Goal: Information Seeking & Learning: Compare options

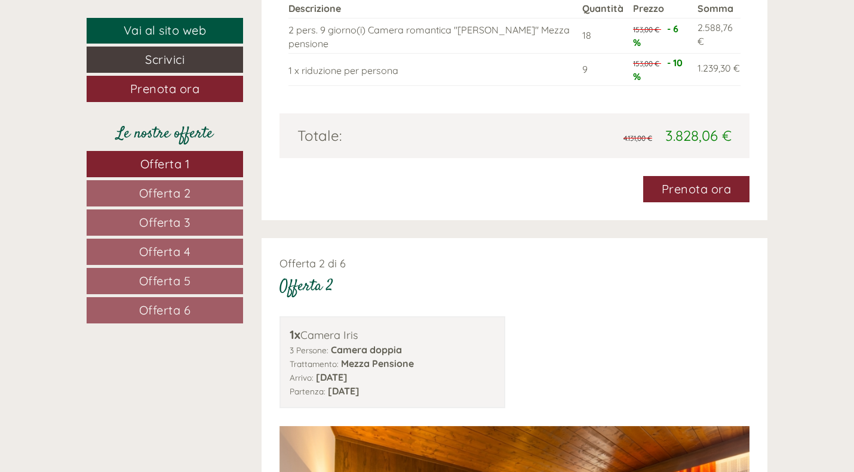
scroll to position [1827, 0]
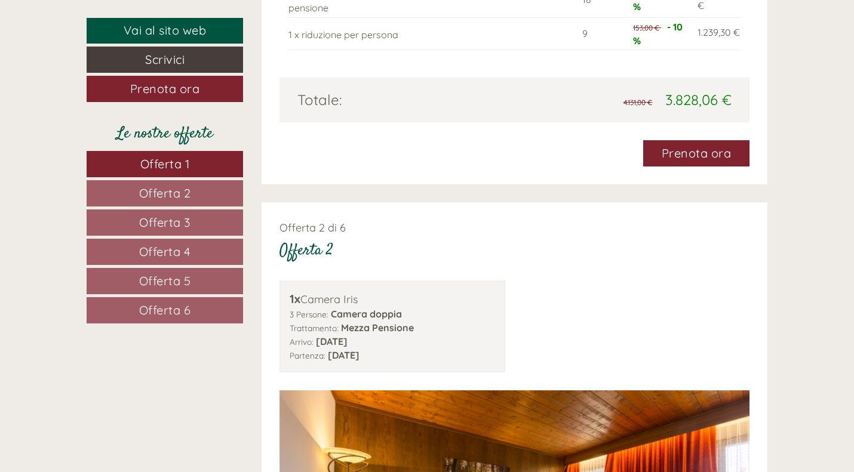
drag, startPoint x: 852, startPoint y: 162, endPoint x: 857, endPoint y: 156, distance: 6.8
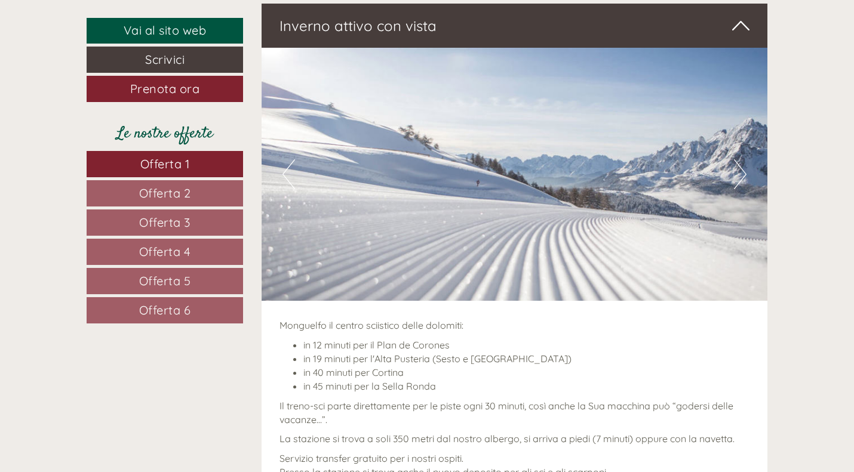
scroll to position [602, 0]
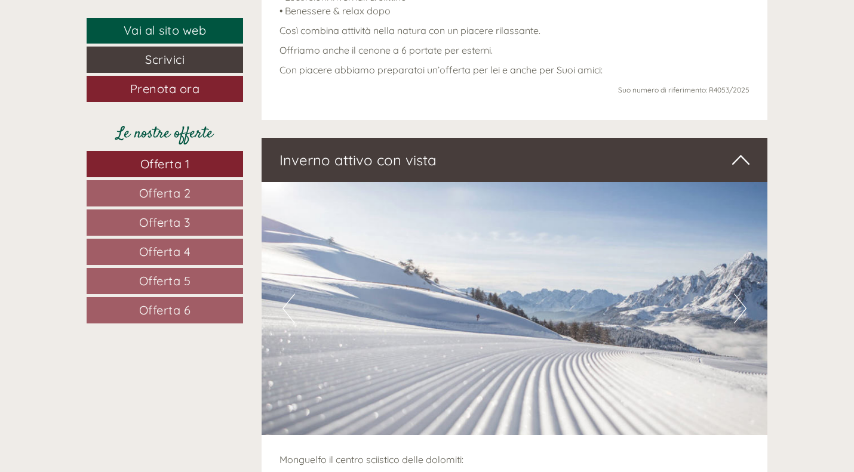
click at [172, 196] on span "Offerta 2" at bounding box center [165, 193] width 52 height 15
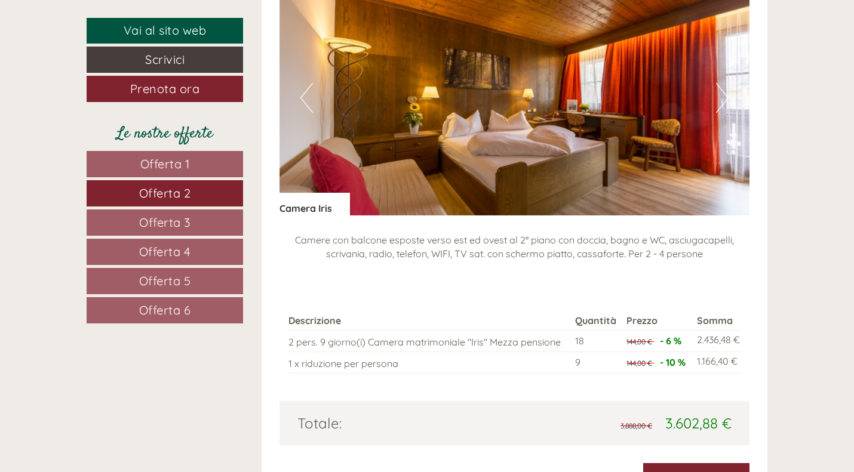
scroll to position [1467, 0]
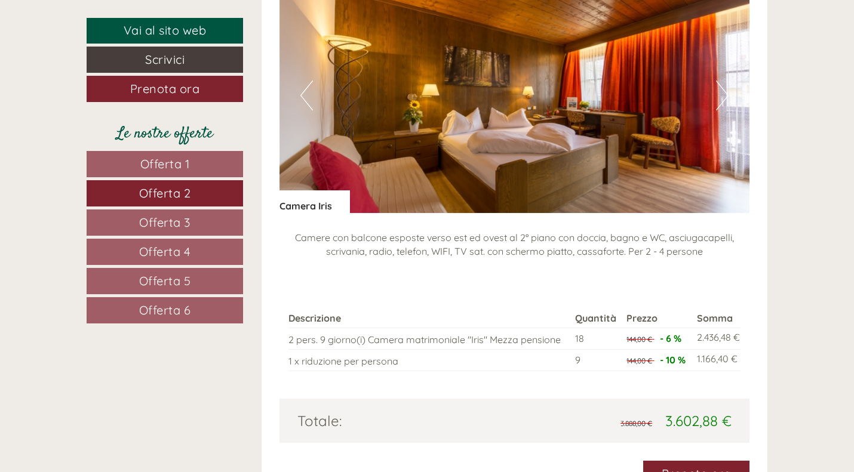
click at [127, 224] on link "Offerta 3" at bounding box center [165, 223] width 156 height 26
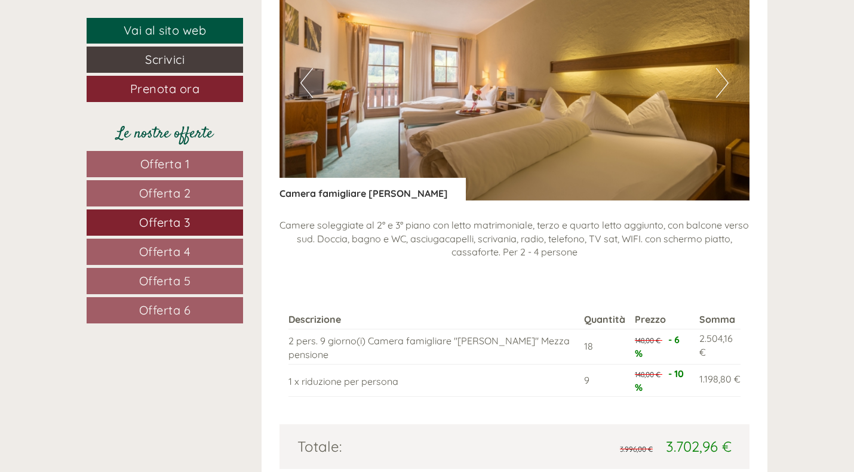
scroll to position [1495, 0]
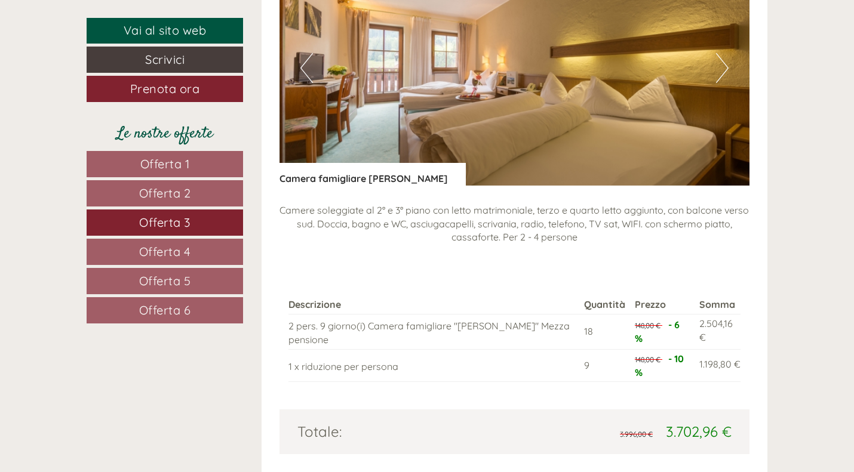
click at [170, 249] on span "Offerta 4" at bounding box center [165, 251] width 52 height 15
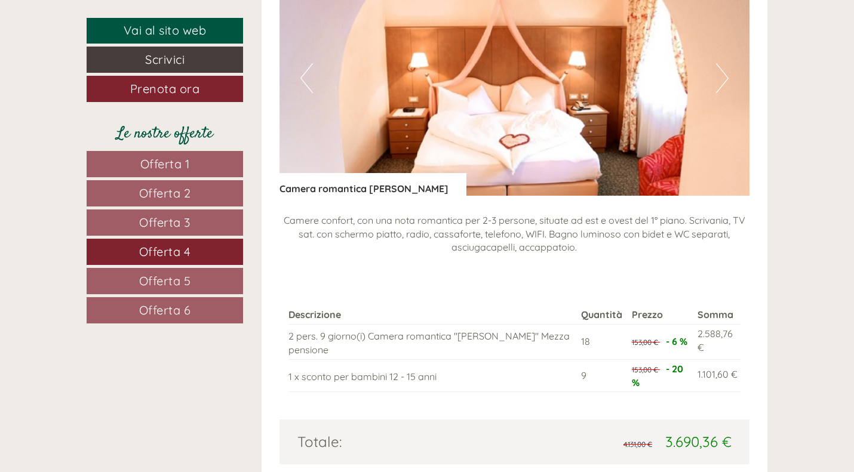
scroll to position [1493, 0]
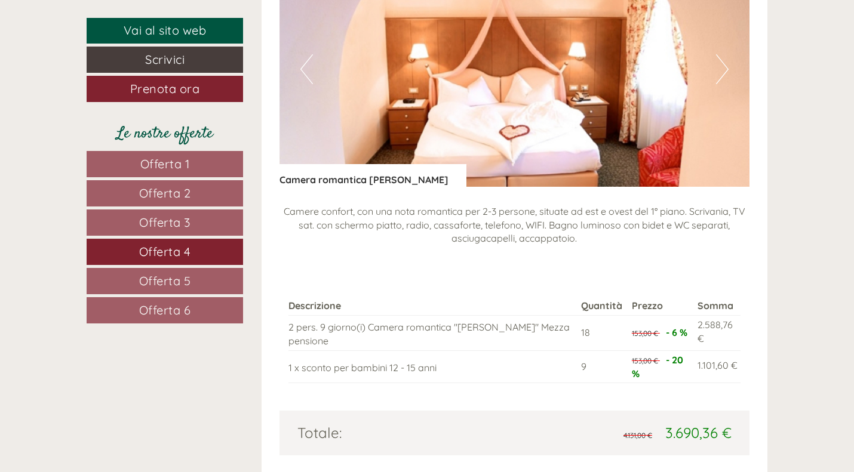
click at [176, 279] on span "Offerta 5" at bounding box center [165, 280] width 52 height 15
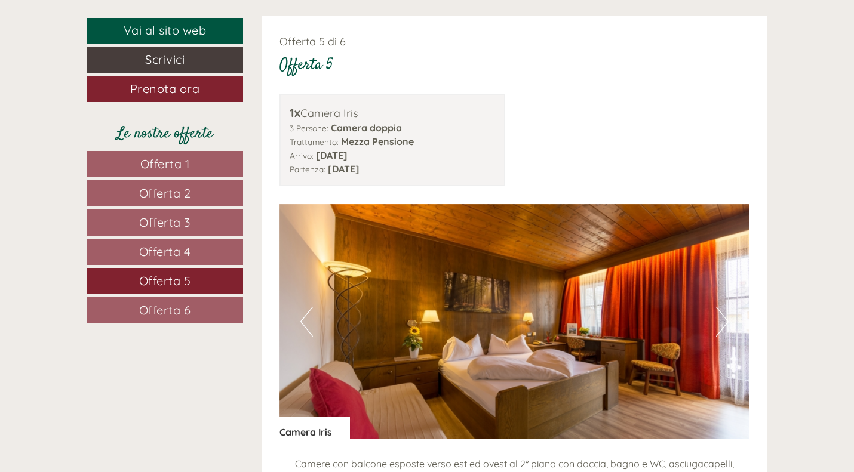
scroll to position [1235, 0]
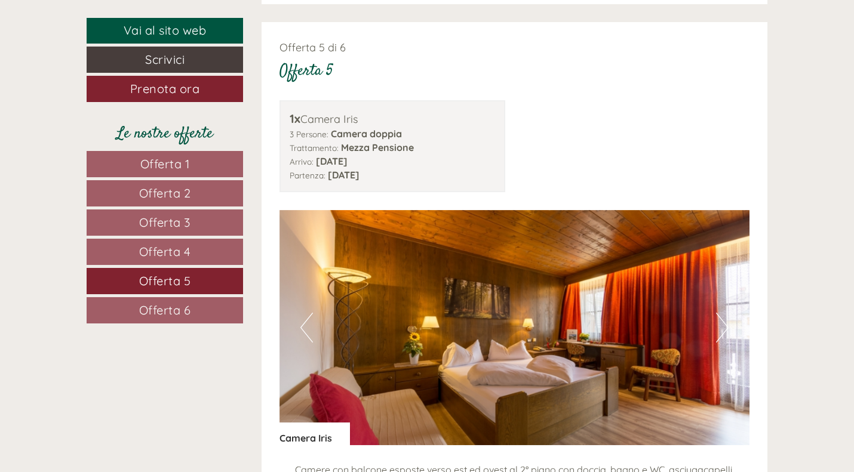
click at [186, 302] on link "Offerta 6" at bounding box center [165, 310] width 156 height 26
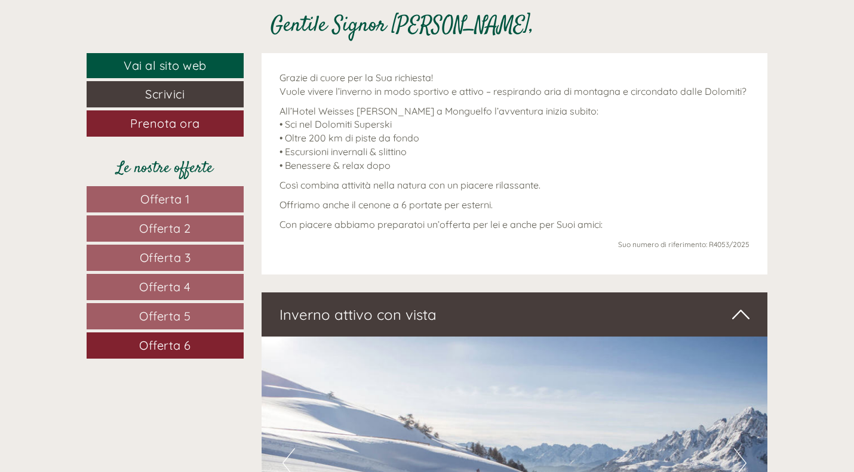
scroll to position [456, 0]
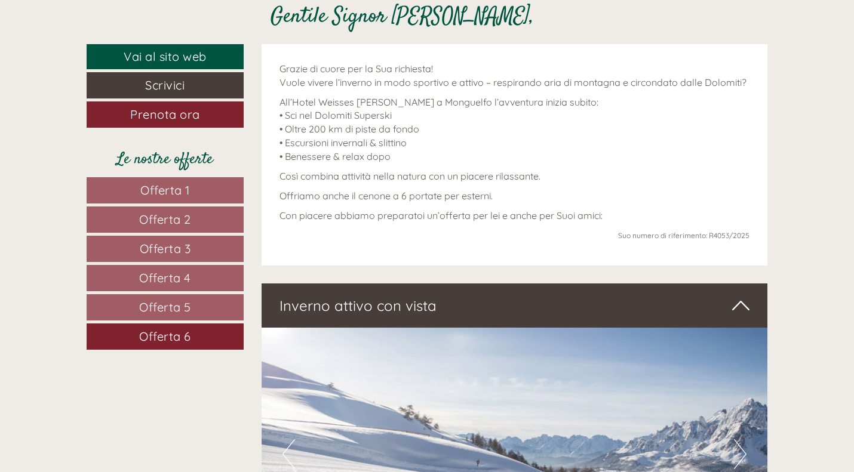
click at [165, 187] on span "Offerta 1" at bounding box center [165, 190] width 50 height 15
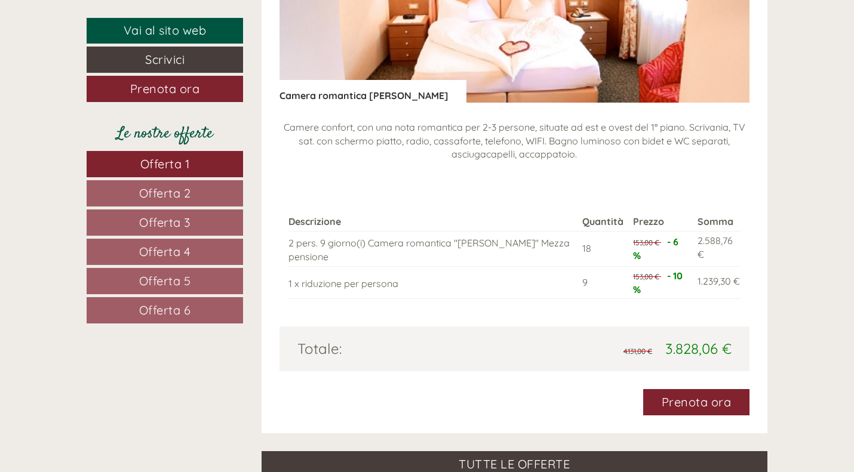
scroll to position [1587, 0]
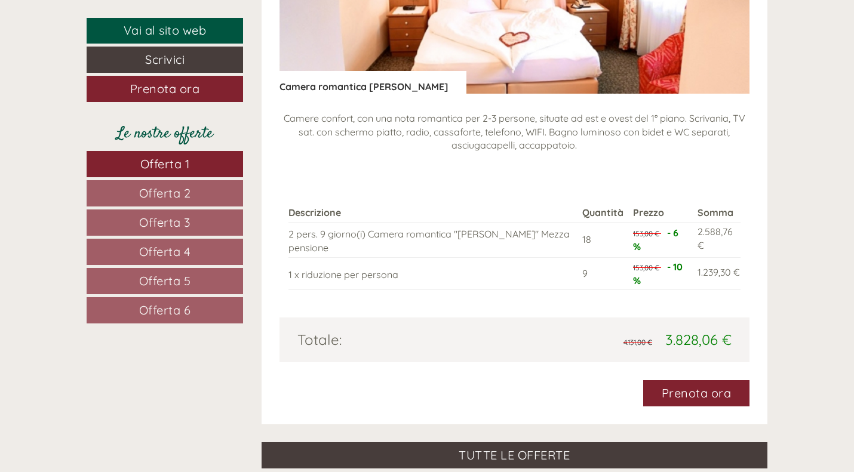
click at [146, 195] on span "Offerta 2" at bounding box center [165, 193] width 52 height 15
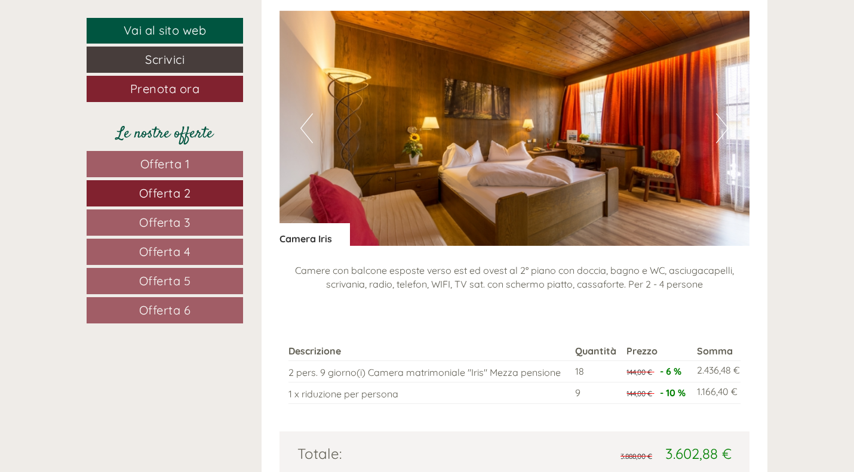
scroll to position [1438, 0]
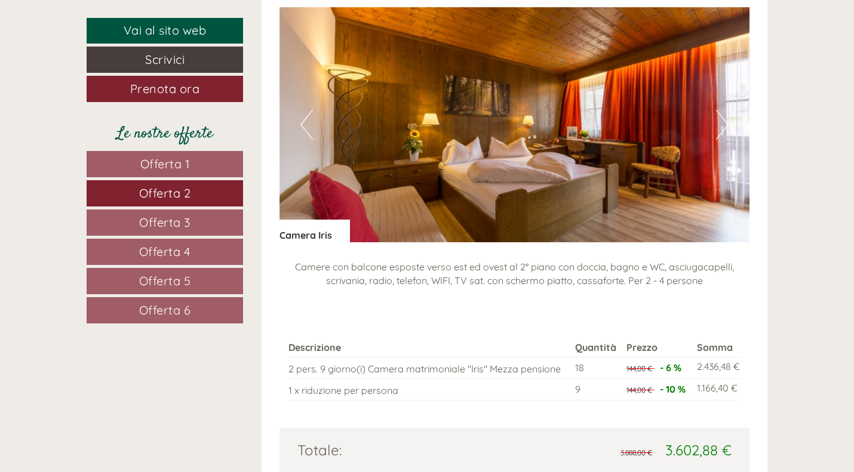
click at [162, 162] on span "Offerta 1" at bounding box center [165, 163] width 50 height 15
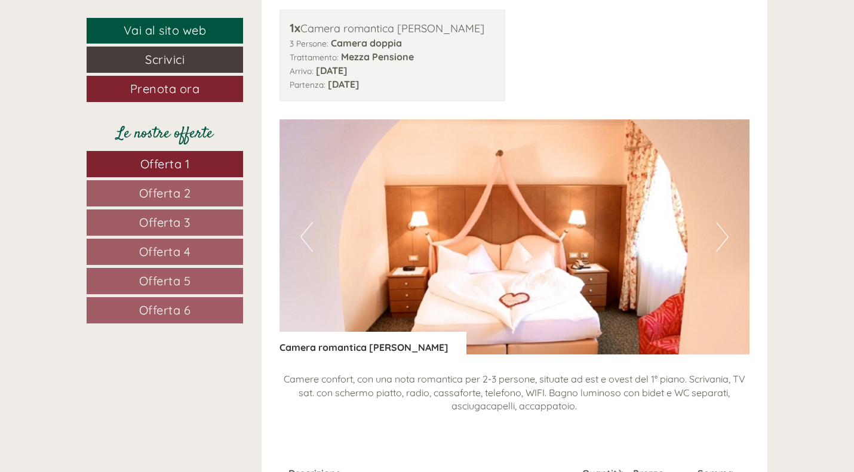
scroll to position [1326, 0]
click at [175, 195] on span "Offerta 2" at bounding box center [165, 193] width 52 height 15
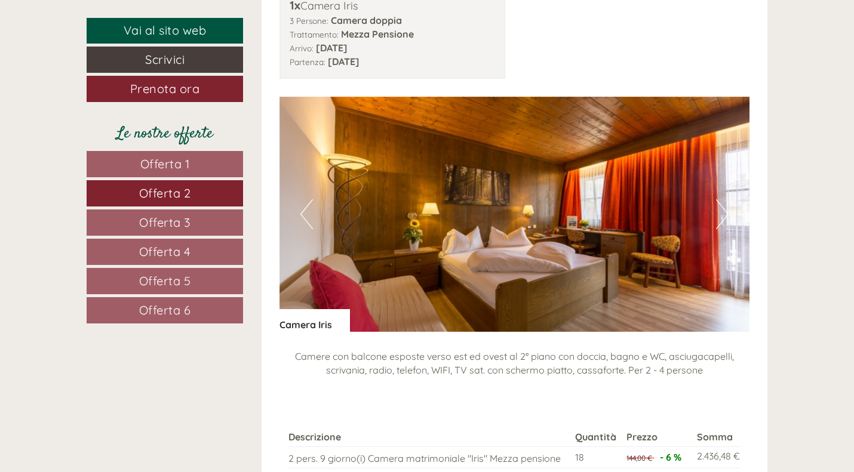
scroll to position [1328, 0]
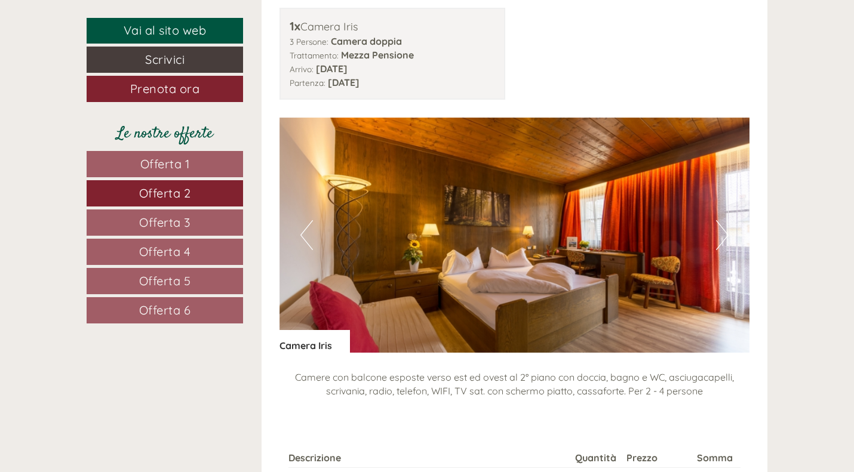
click at [719, 244] on button "Next" at bounding box center [722, 235] width 13 height 30
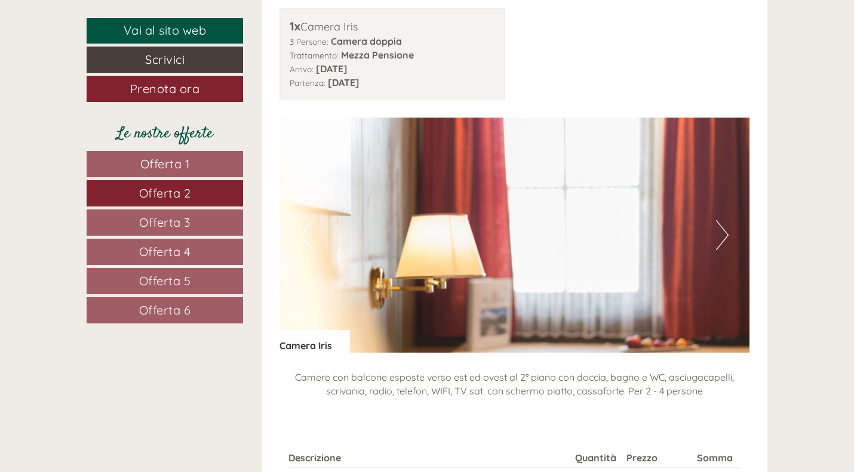
click at [719, 244] on button "Next" at bounding box center [722, 235] width 13 height 30
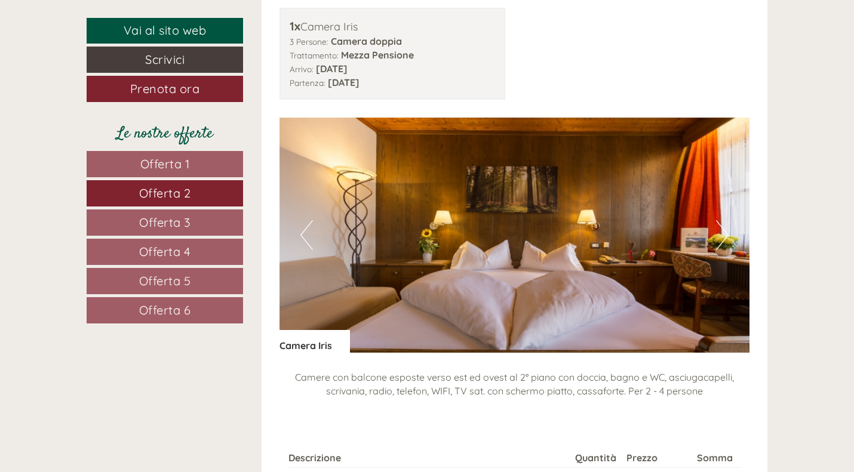
click at [719, 244] on button "Next" at bounding box center [722, 235] width 13 height 30
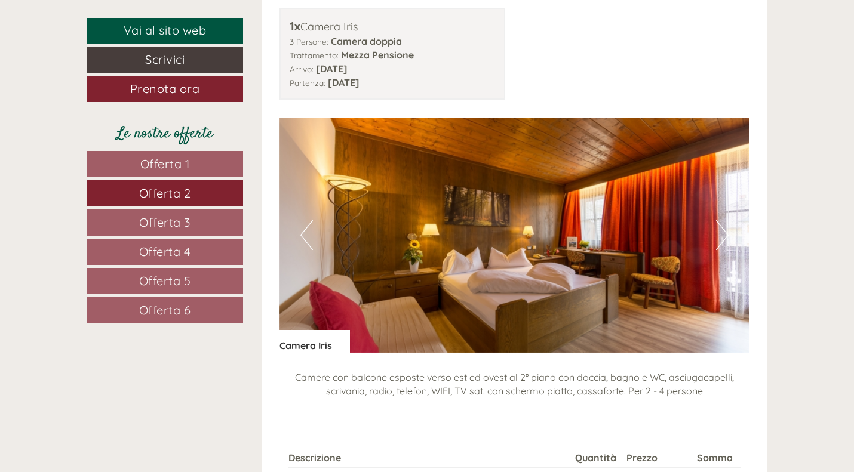
click at [719, 244] on button "Next" at bounding box center [722, 235] width 13 height 30
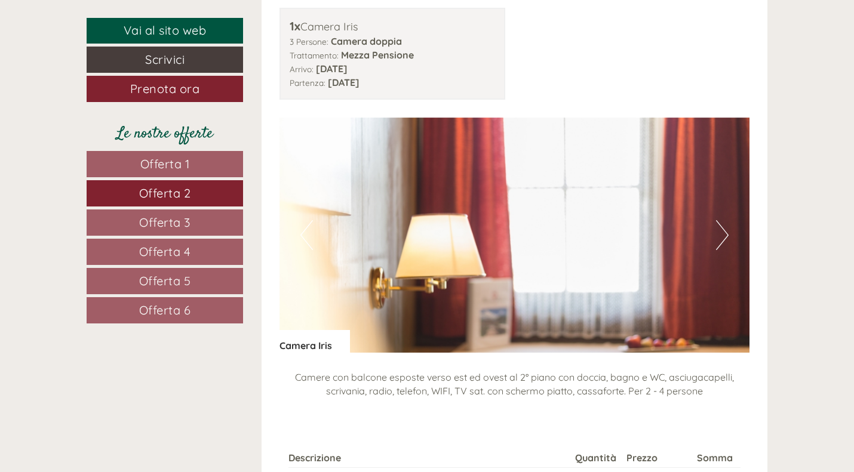
click at [719, 244] on button "Next" at bounding box center [722, 235] width 13 height 30
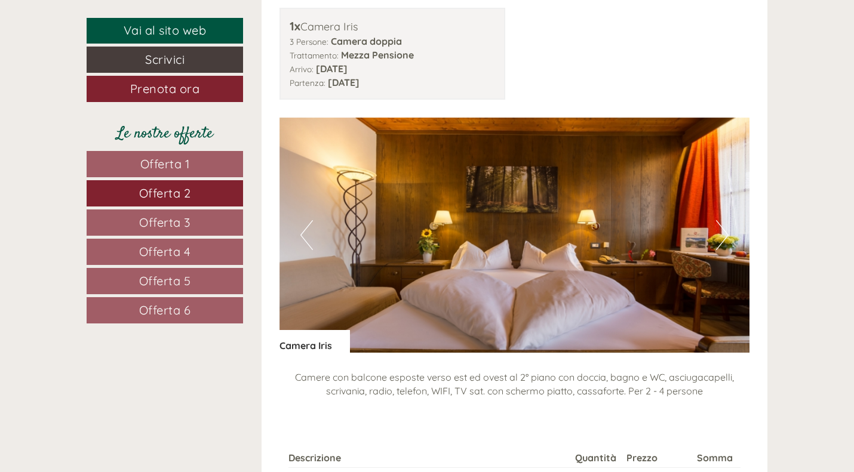
scroll to position [1375, 0]
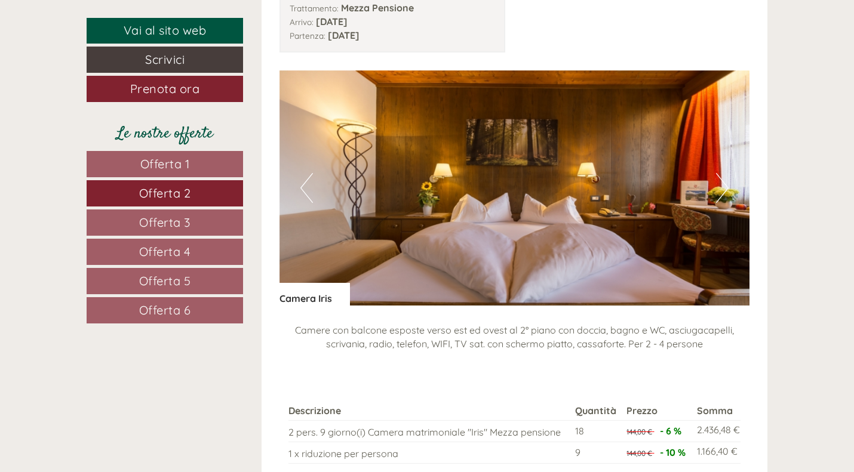
click at [164, 221] on span "Offerta 3" at bounding box center [164, 222] width 51 height 15
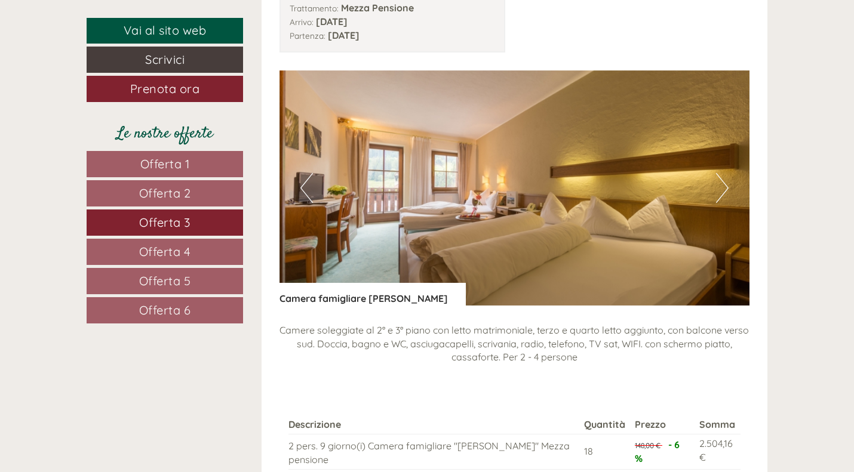
scroll to position [1257, 0]
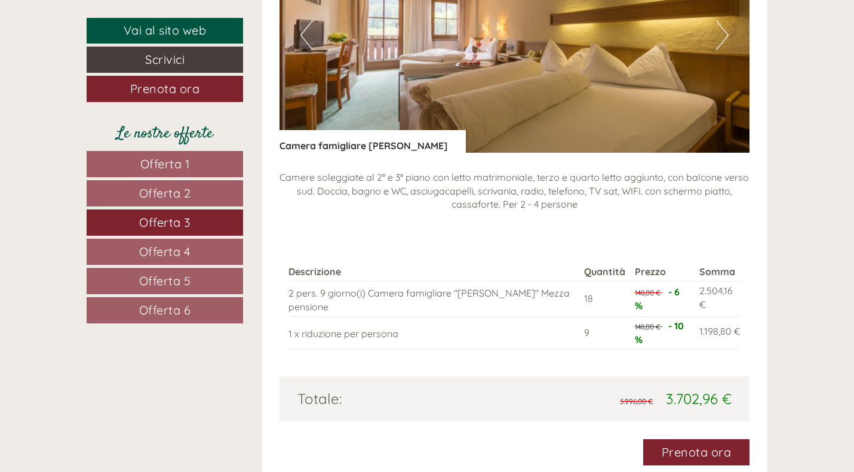
scroll to position [1513, 0]
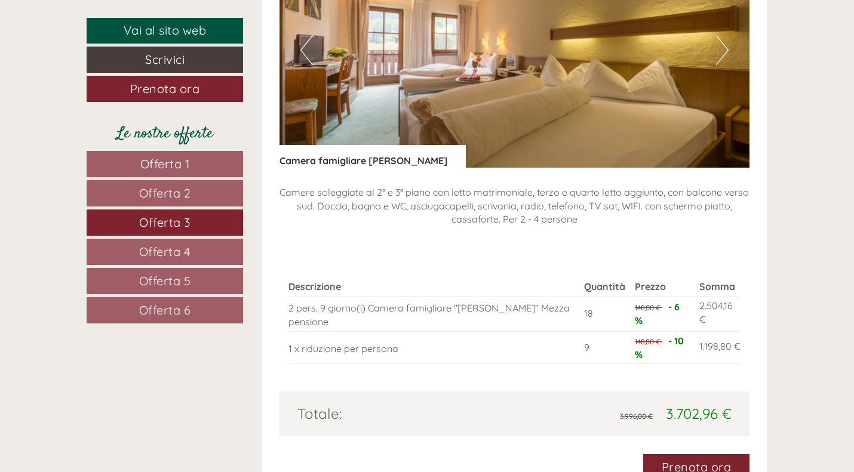
click at [164, 255] on span "Offerta 4" at bounding box center [165, 251] width 52 height 15
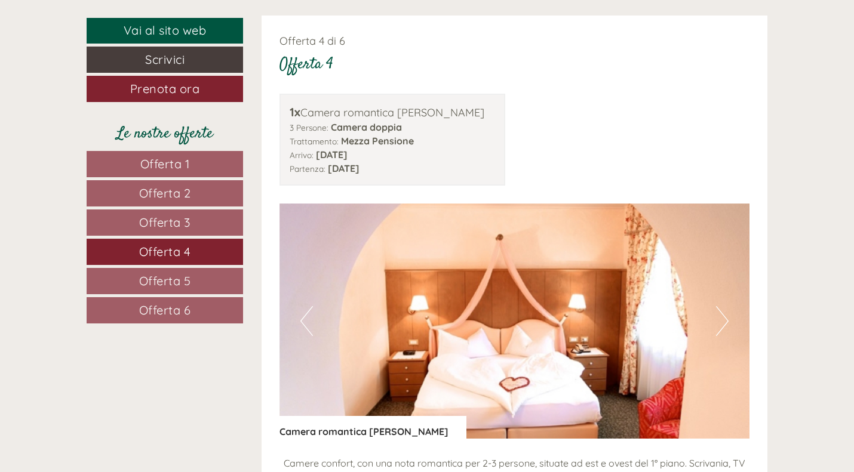
scroll to position [1242, 0]
click at [159, 163] on span "Offerta 1" at bounding box center [165, 163] width 50 height 15
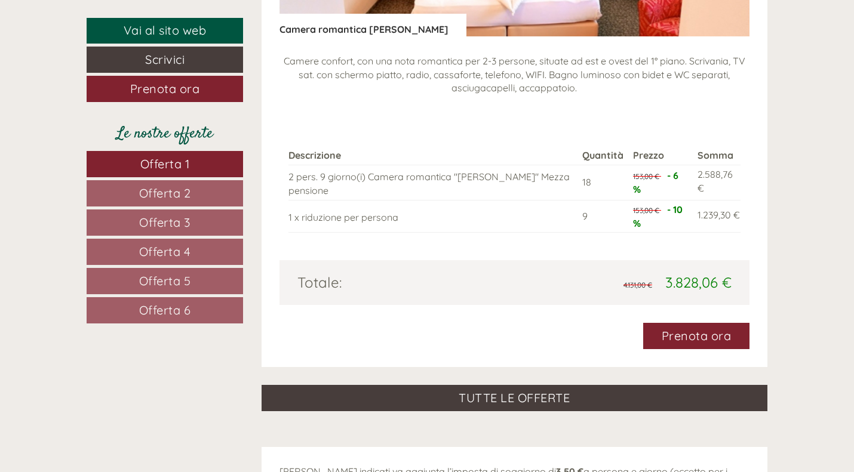
scroll to position [1653, 0]
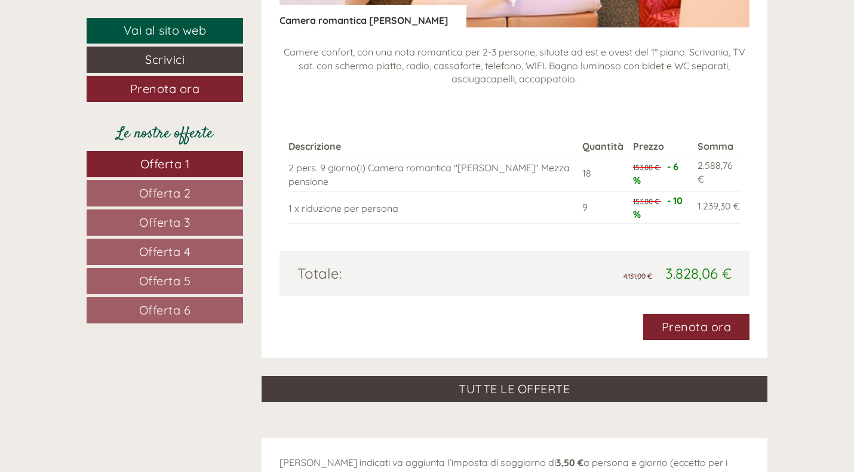
click at [198, 223] on link "Offerta 3" at bounding box center [165, 223] width 156 height 26
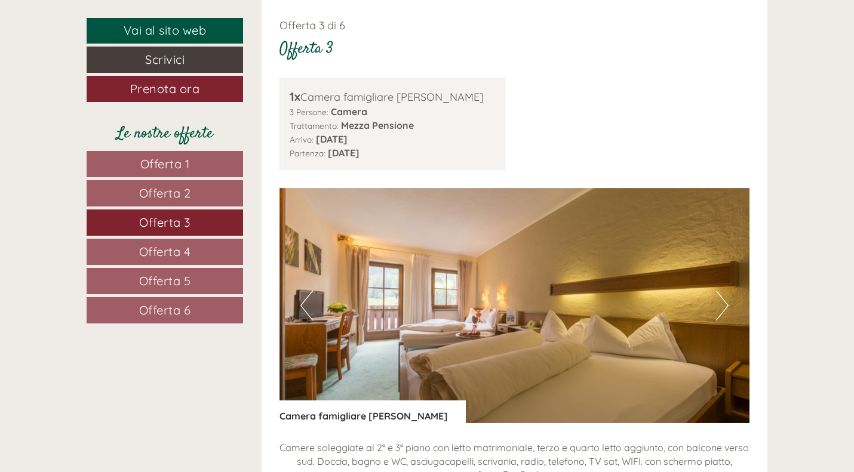
click at [152, 255] on span "Offerta 4" at bounding box center [165, 251] width 52 height 15
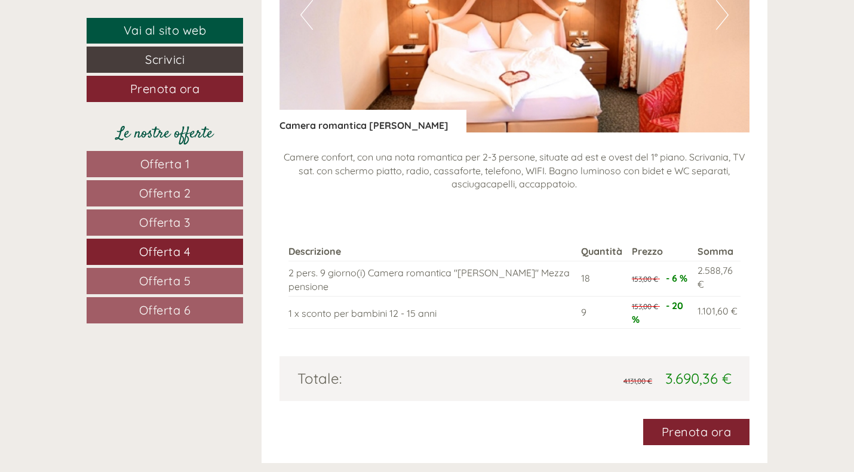
scroll to position [1551, 0]
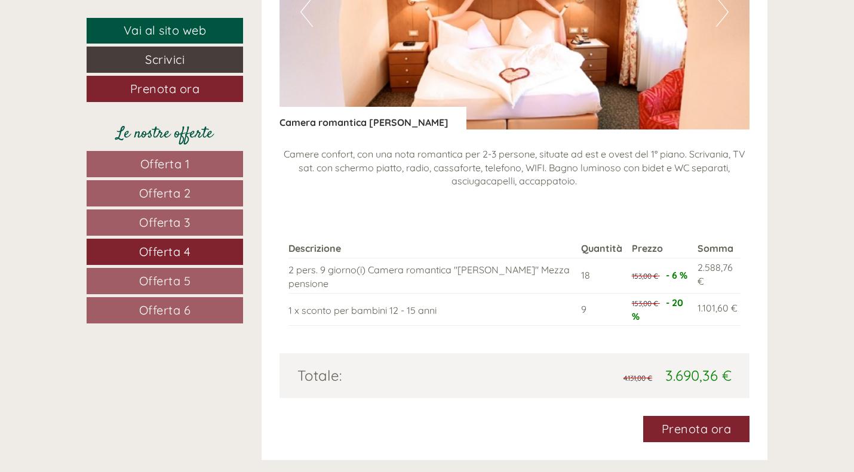
click at [158, 274] on span "Offerta 5" at bounding box center [165, 280] width 52 height 15
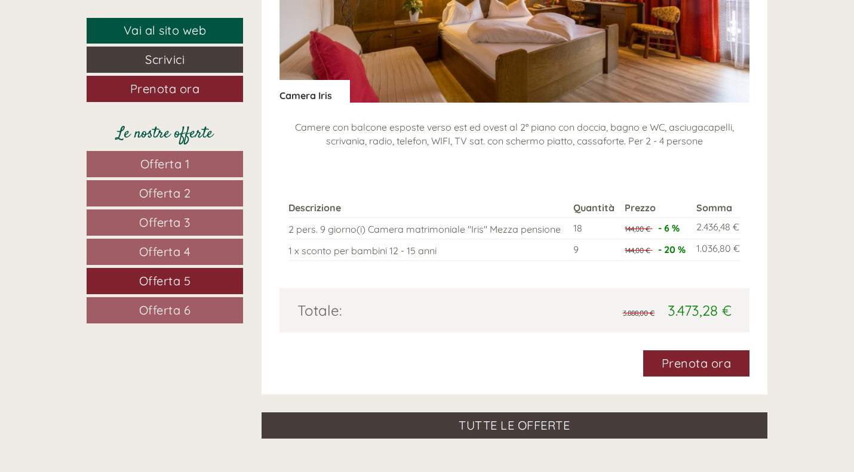
scroll to position [1584, 0]
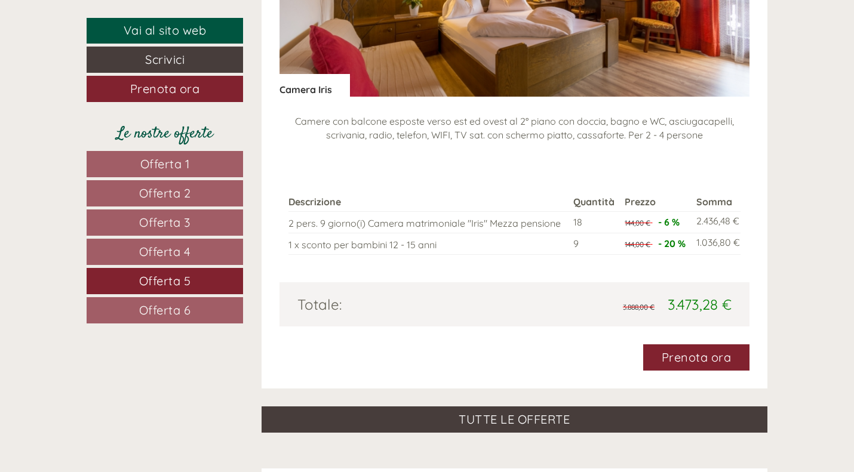
click at [166, 309] on span "Offerta 6" at bounding box center [165, 310] width 52 height 15
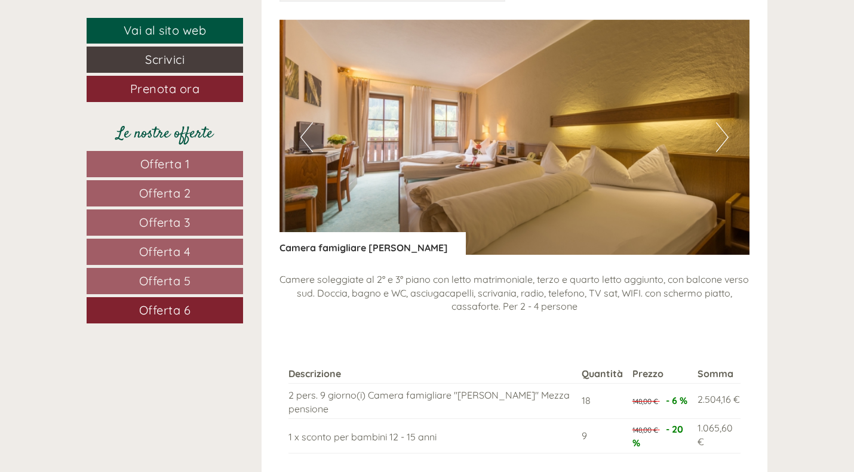
scroll to position [1434, 0]
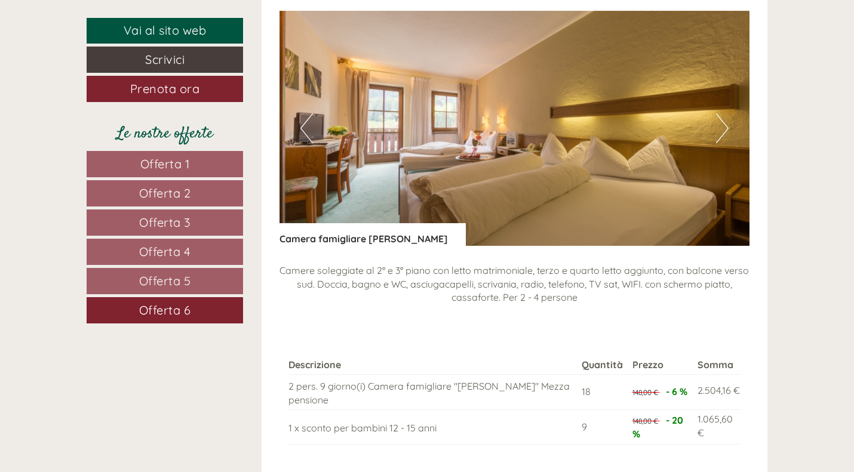
click at [120, 162] on link "Offerta 1" at bounding box center [165, 164] width 156 height 26
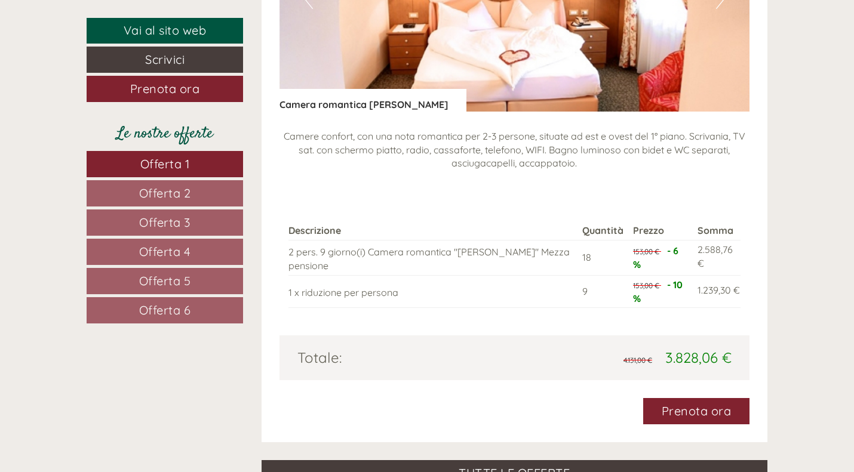
scroll to position [1572, 0]
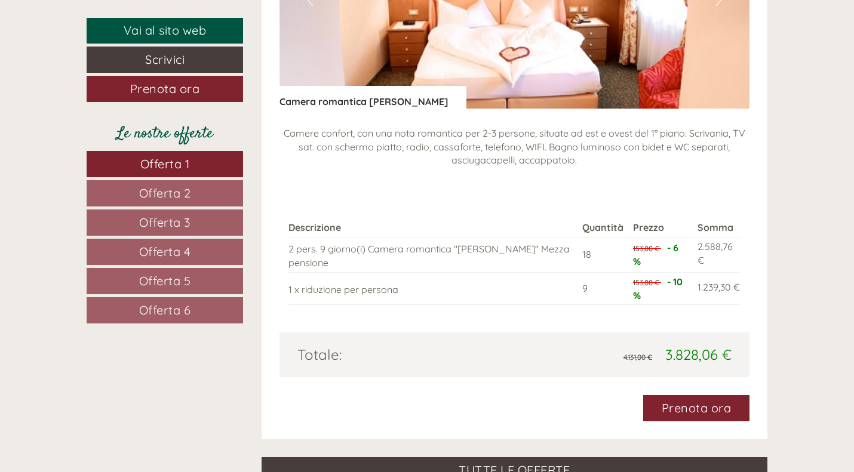
click at [144, 195] on span "Offerta 2" at bounding box center [165, 193] width 52 height 15
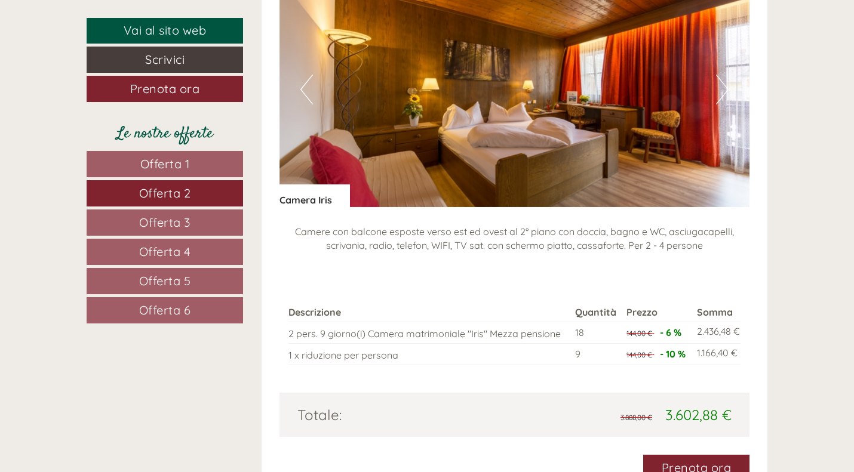
scroll to position [1461, 0]
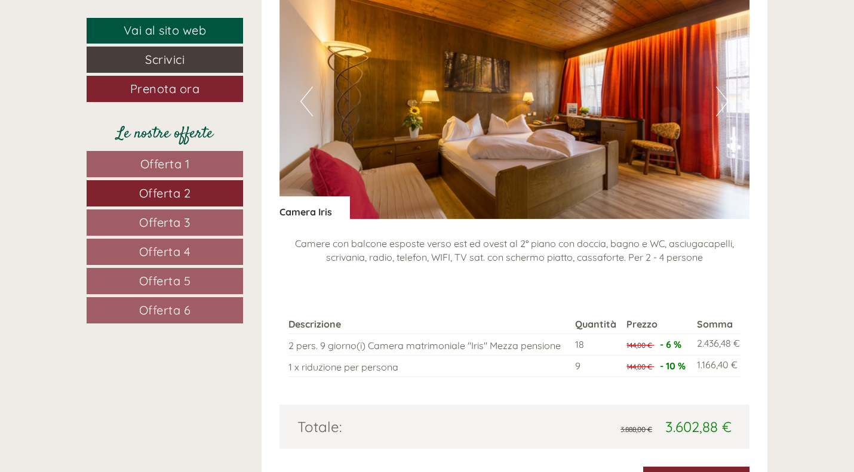
click at [719, 109] on button "Next" at bounding box center [722, 102] width 13 height 30
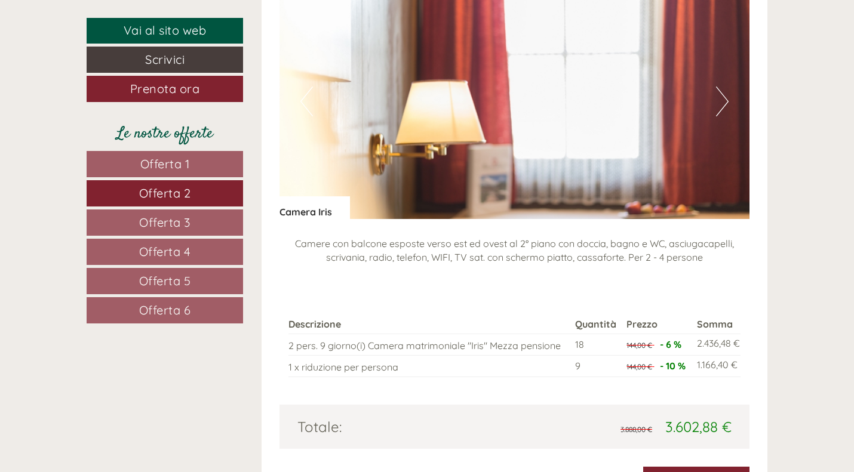
click at [194, 213] on link "Offerta 3" at bounding box center [165, 223] width 156 height 26
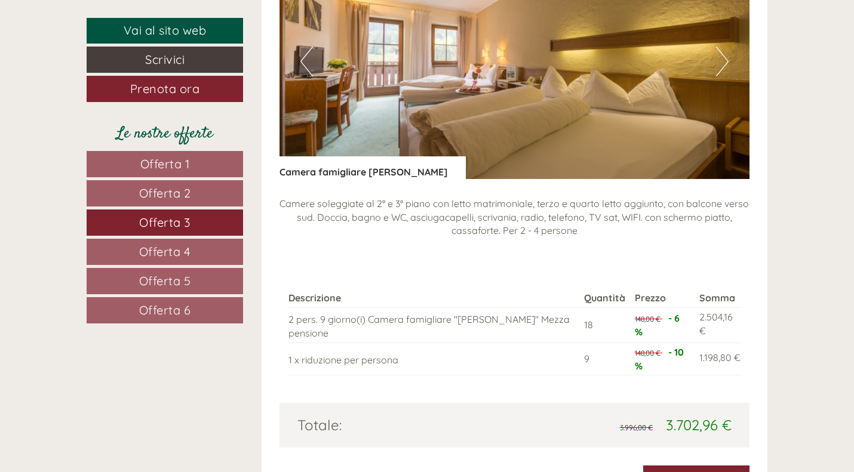
scroll to position [1456, 0]
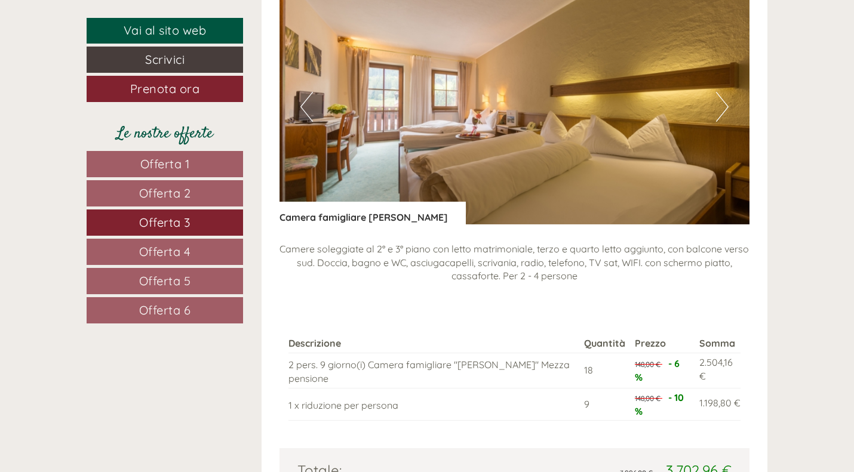
click at [713, 107] on img at bounding box center [514, 106] width 470 height 235
click at [726, 109] on button "Next" at bounding box center [722, 107] width 13 height 30
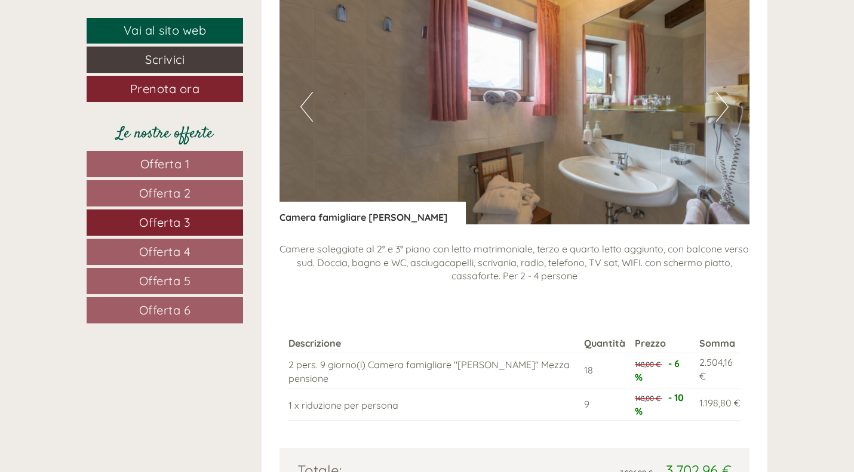
click at [726, 109] on button "Next" at bounding box center [722, 107] width 13 height 30
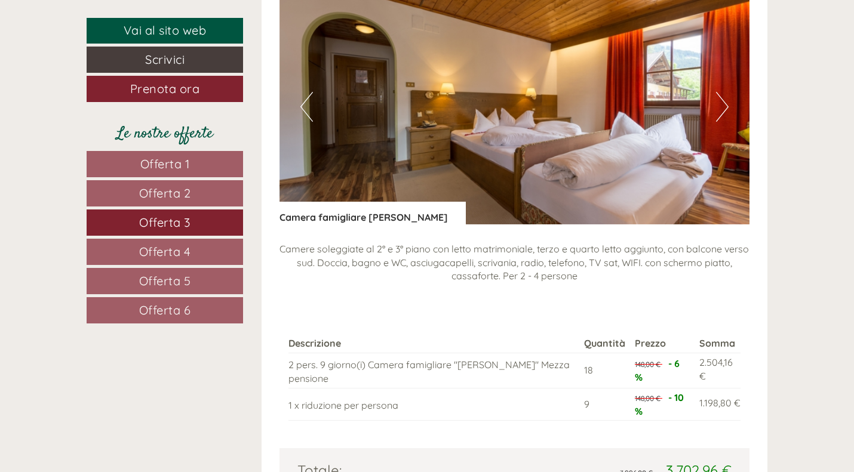
click at [726, 109] on button "Next" at bounding box center [722, 107] width 13 height 30
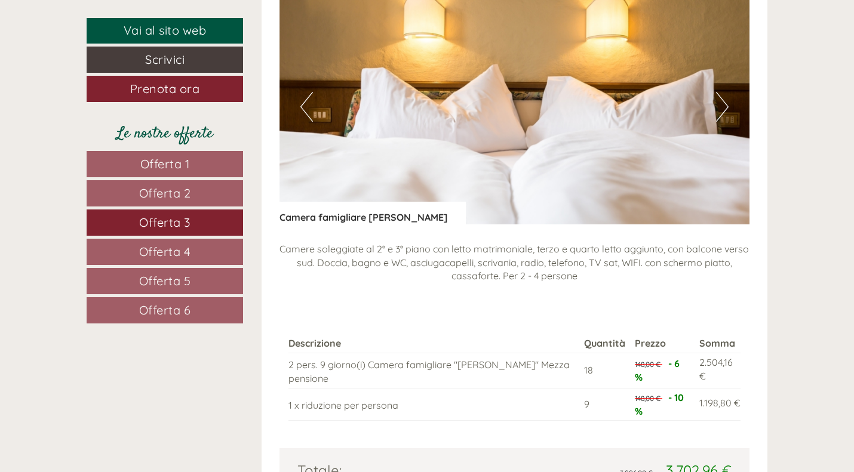
click at [726, 109] on button "Next" at bounding box center [722, 107] width 13 height 30
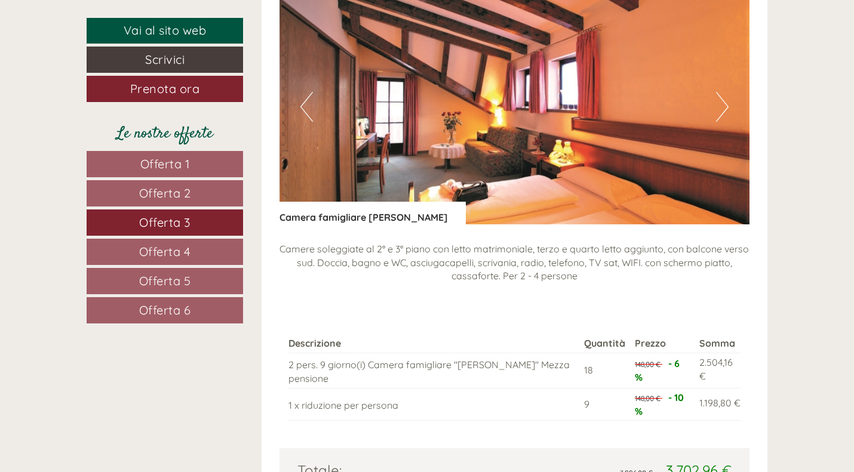
click at [723, 108] on button "Next" at bounding box center [722, 107] width 13 height 30
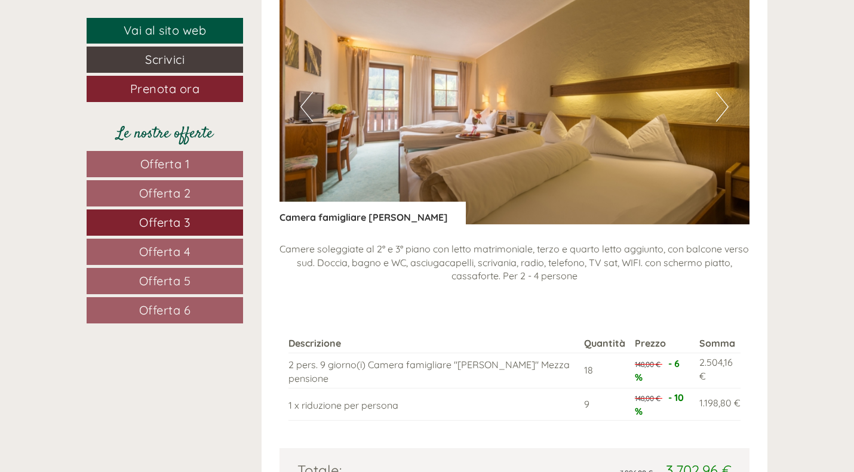
click at [183, 153] on link "Offerta 1" at bounding box center [165, 164] width 156 height 26
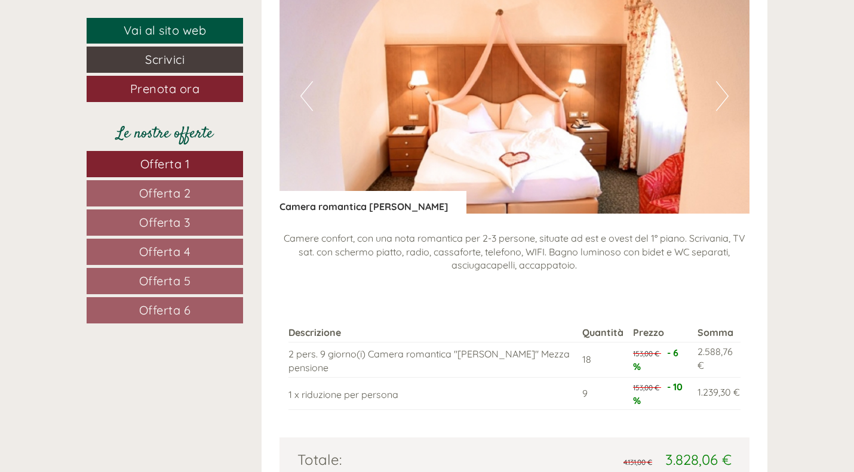
scroll to position [1473, 0]
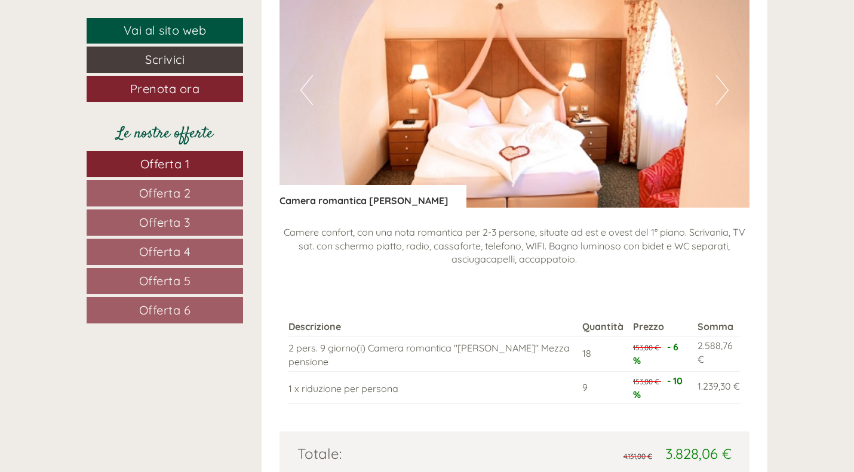
click at [166, 190] on span "Offerta 2" at bounding box center [165, 193] width 52 height 15
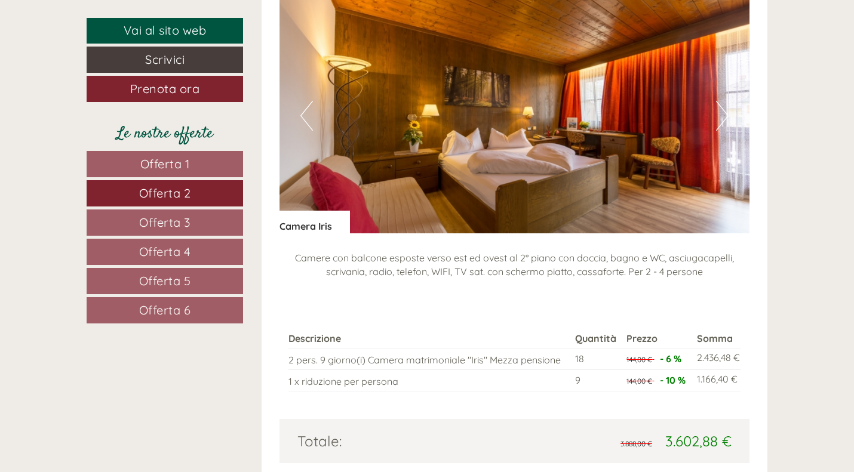
scroll to position [1449, 0]
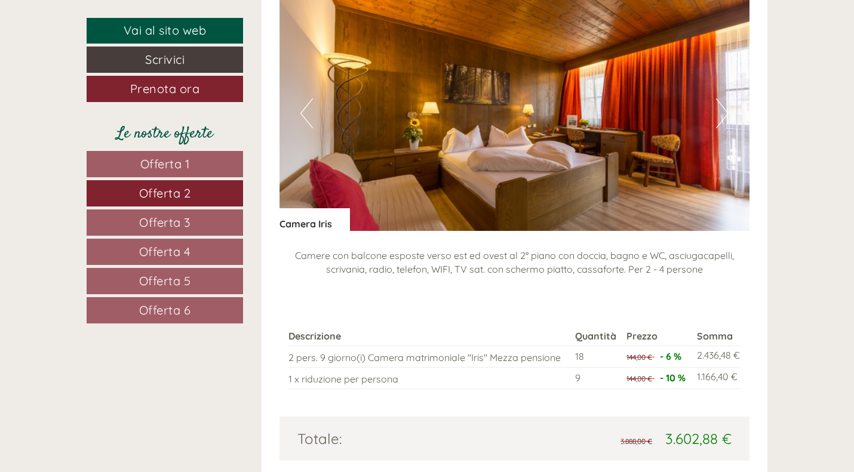
click at [162, 218] on span "Offerta 3" at bounding box center [164, 222] width 51 height 15
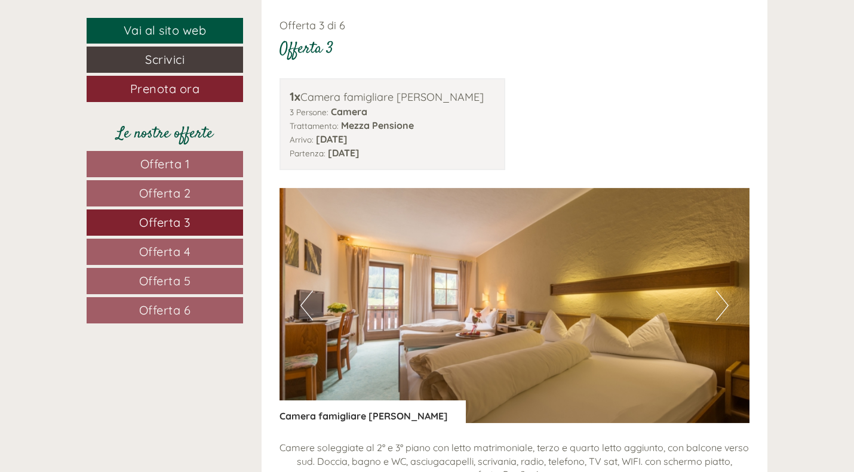
click at [171, 245] on span "Offerta 4" at bounding box center [165, 251] width 52 height 15
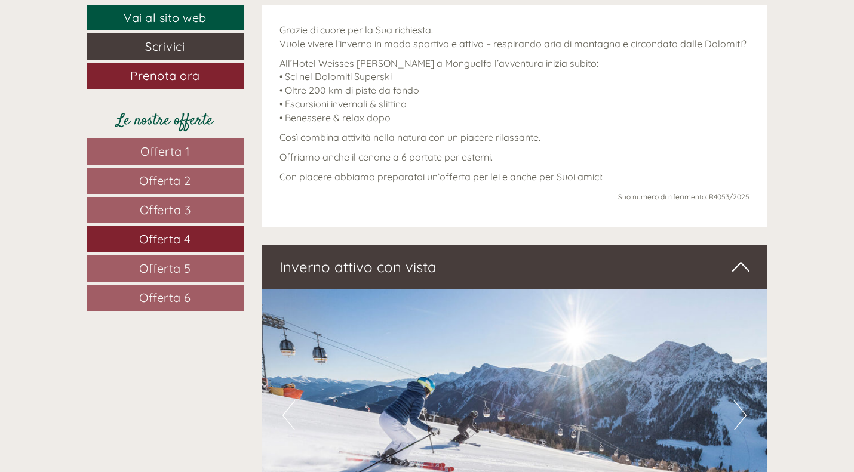
scroll to position [477, 0]
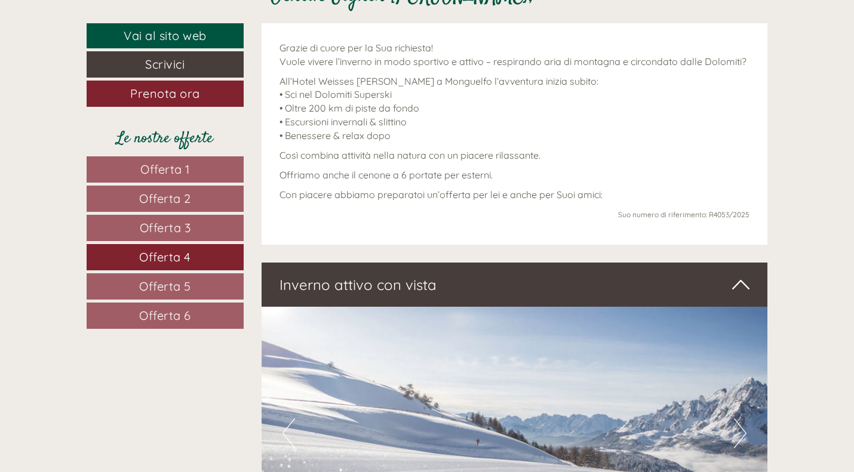
click at [158, 284] on span "Offerta 5" at bounding box center [165, 286] width 52 height 15
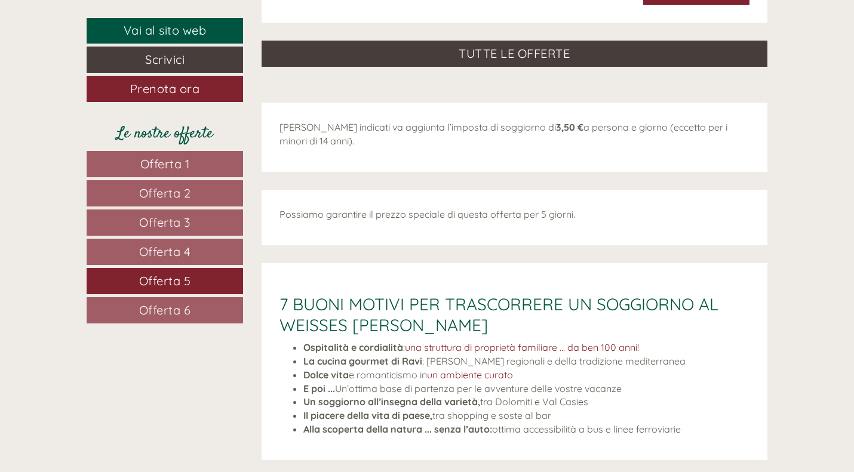
scroll to position [2006, 0]
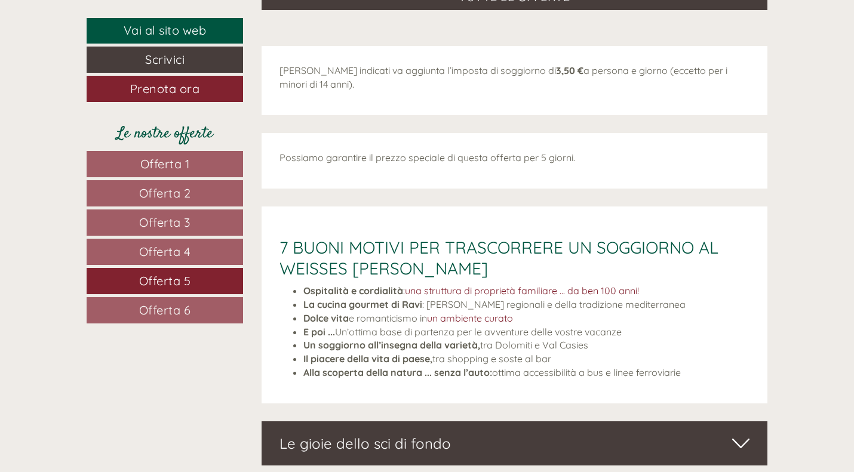
click at [123, 304] on link "Offerta 6" at bounding box center [165, 310] width 156 height 26
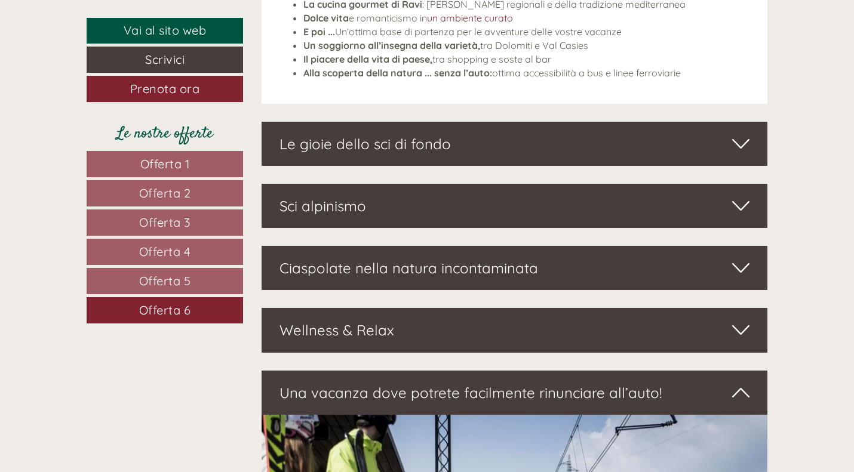
scroll to position [2356, 0]
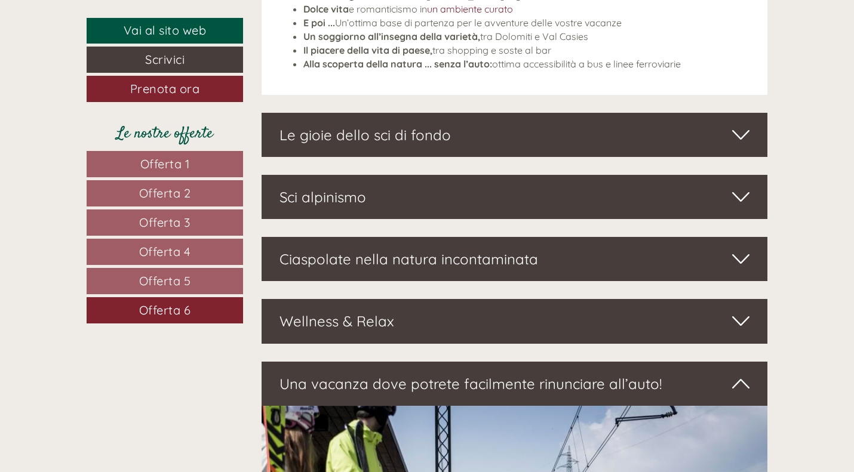
click at [738, 192] on icon at bounding box center [740, 197] width 17 height 20
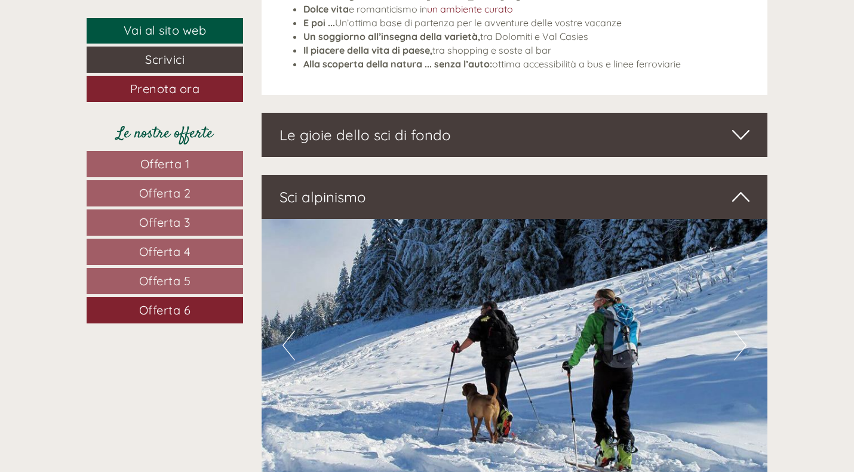
click at [737, 140] on icon at bounding box center [740, 135] width 17 height 20
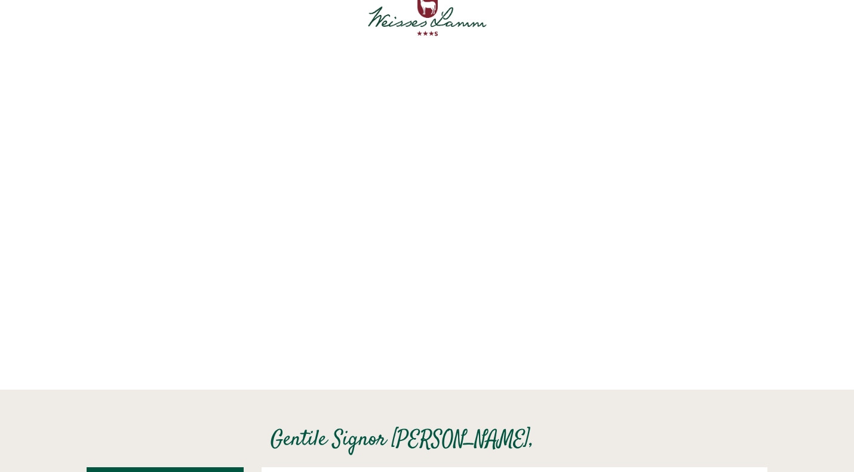
scroll to position [18, 0]
